Goal: Task Accomplishment & Management: Manage account settings

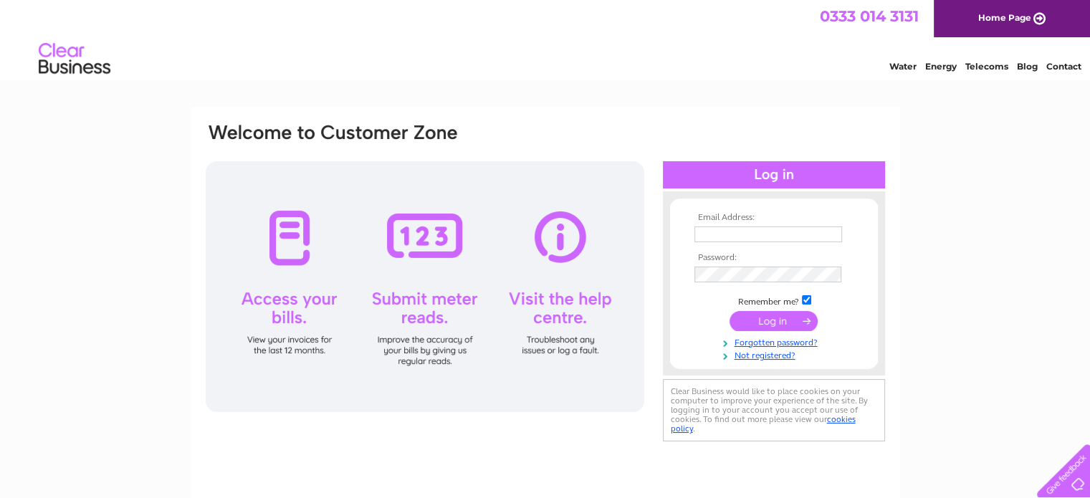
click at [713, 235] on input "text" at bounding box center [768, 234] width 148 height 16
type input "janet.swanepoel@citizensadvice.org.uk"
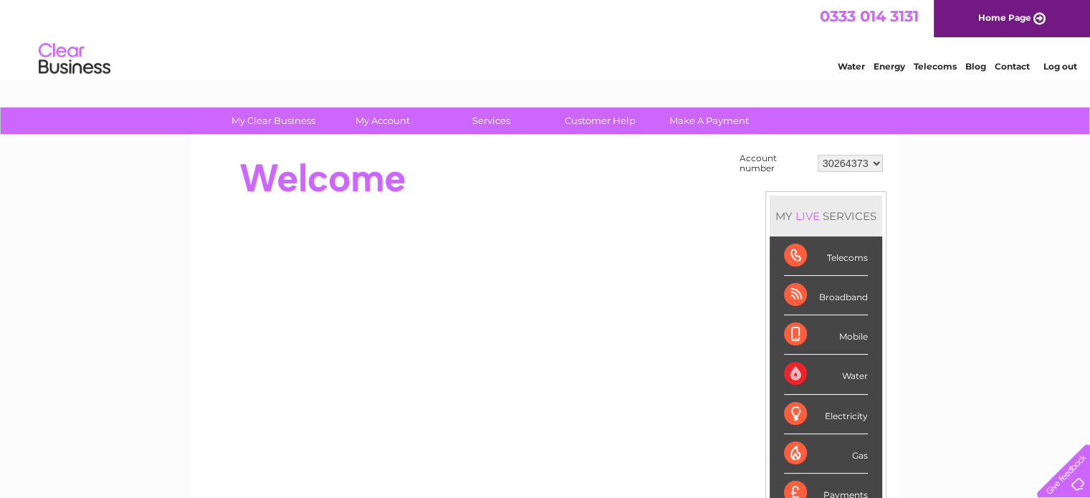
click at [874, 163] on select "30264373 30264387 30264392" at bounding box center [849, 163] width 65 height 17
select select "30264387"
click at [817, 155] on select "30264373 30264387 30264392" at bounding box center [849, 163] width 65 height 17
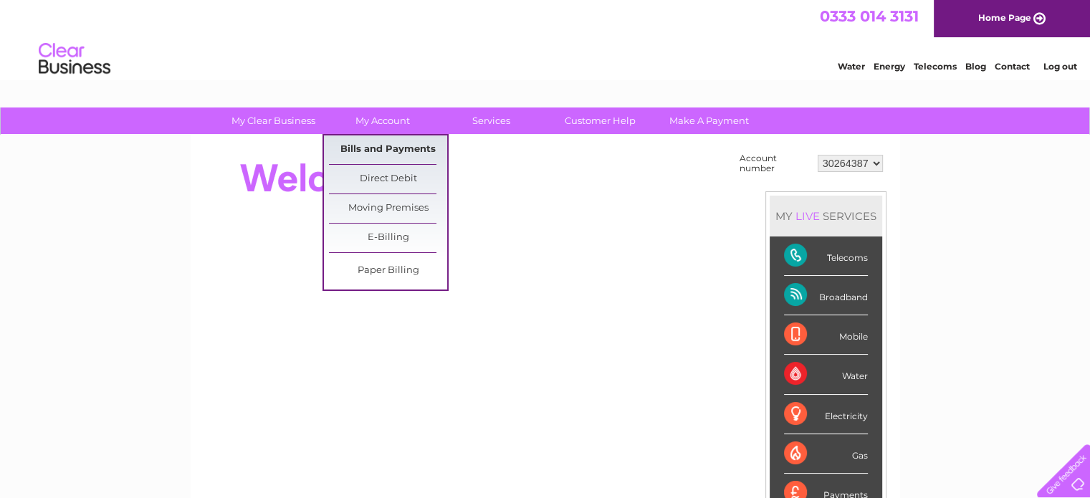
click at [372, 148] on link "Bills and Payments" at bounding box center [388, 149] width 118 height 29
click at [388, 149] on link "Bills and Payments" at bounding box center [388, 149] width 118 height 29
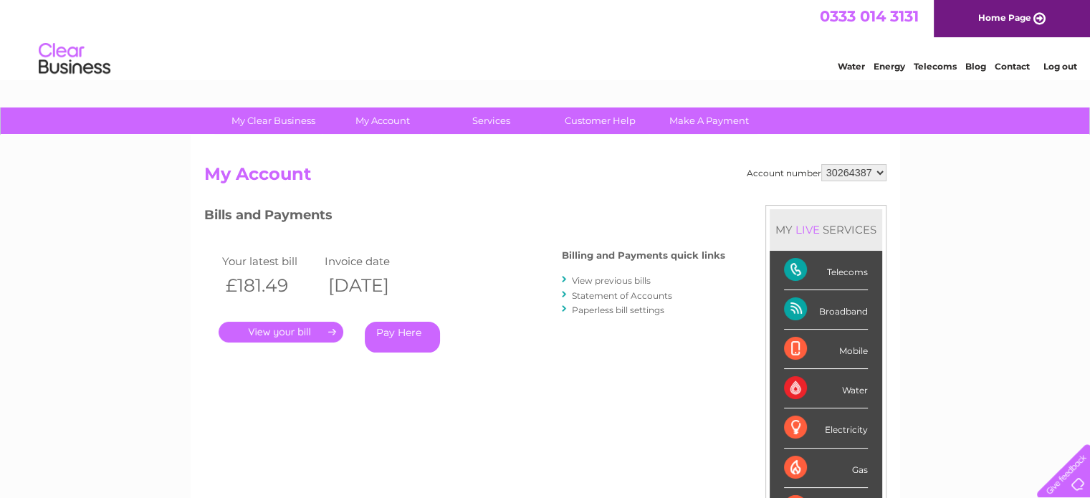
click at [309, 330] on link "." at bounding box center [280, 332] width 125 height 21
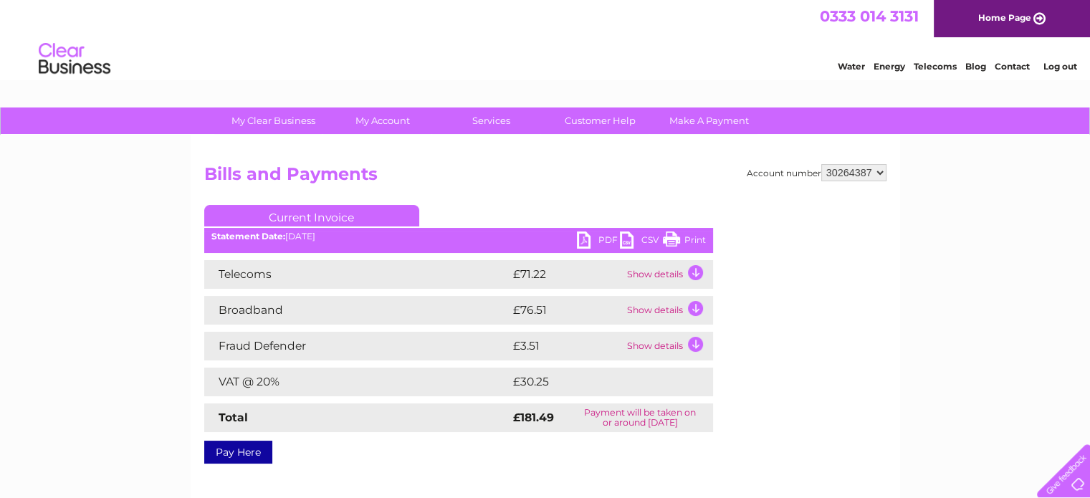
click at [600, 241] on link "PDF" at bounding box center [598, 241] width 43 height 21
